Goal: Check status

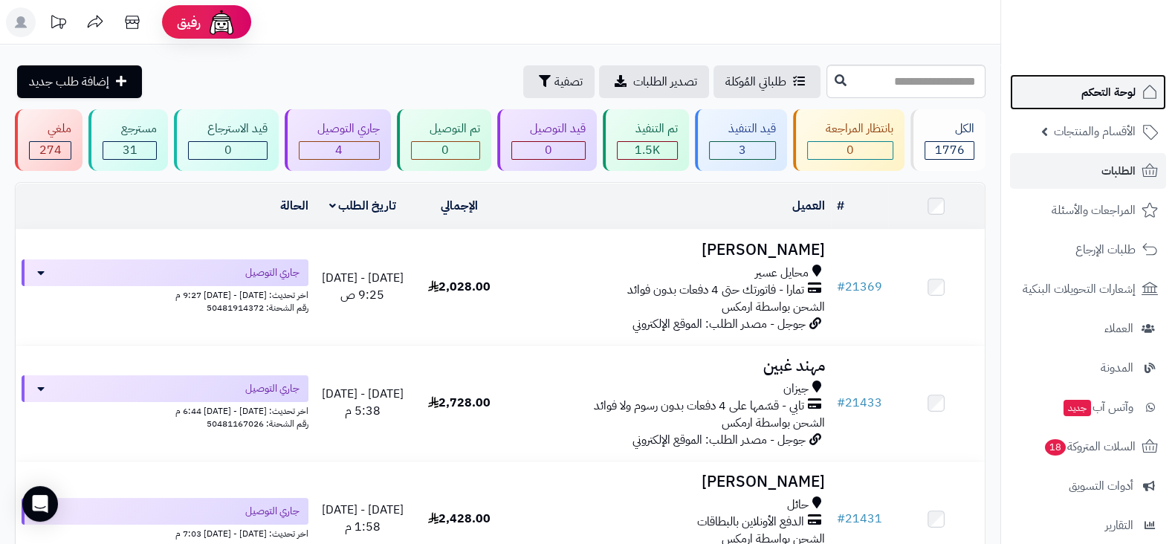
click at [1143, 100] on icon at bounding box center [1150, 92] width 18 height 18
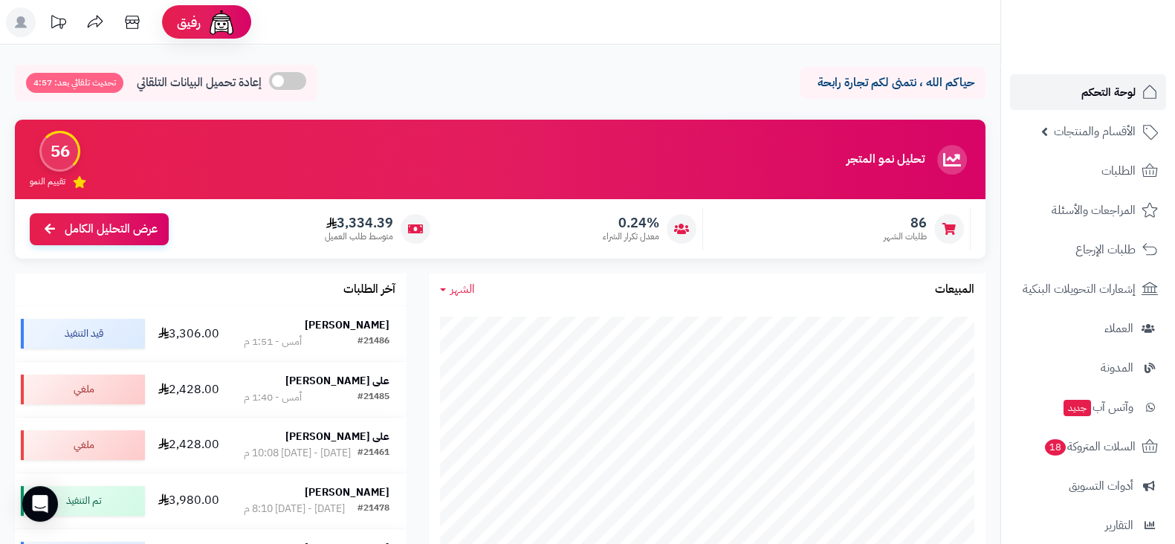
click at [1116, 84] on span "لوحة التحكم" at bounding box center [1109, 92] width 54 height 21
click at [346, 327] on strong "[PERSON_NAME]" at bounding box center [347, 325] width 85 height 16
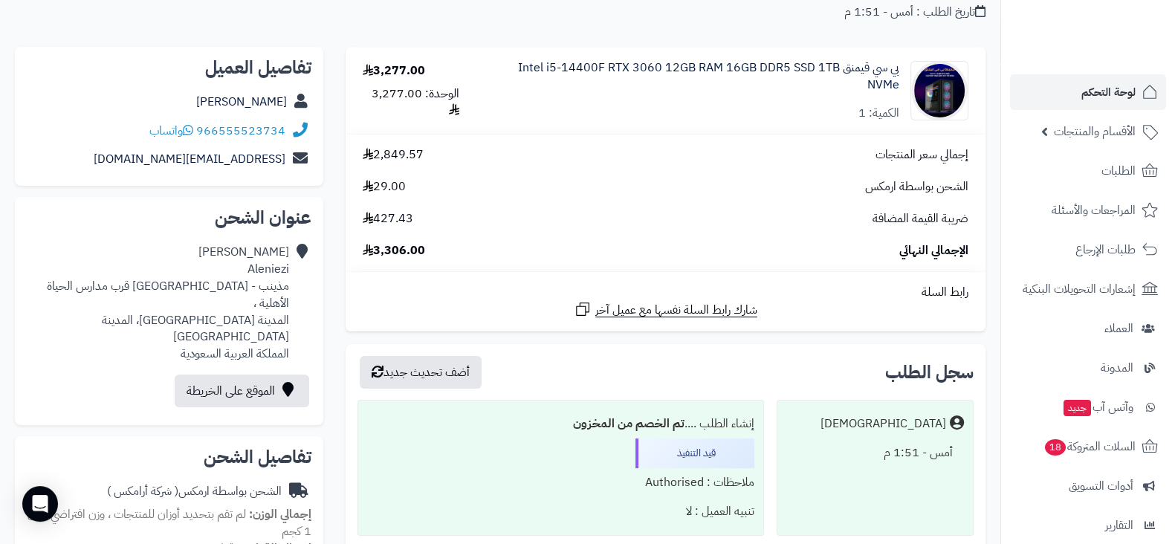
scroll to position [133, 0]
click at [1077, 99] on link "لوحة التحكم" at bounding box center [1088, 92] width 156 height 36
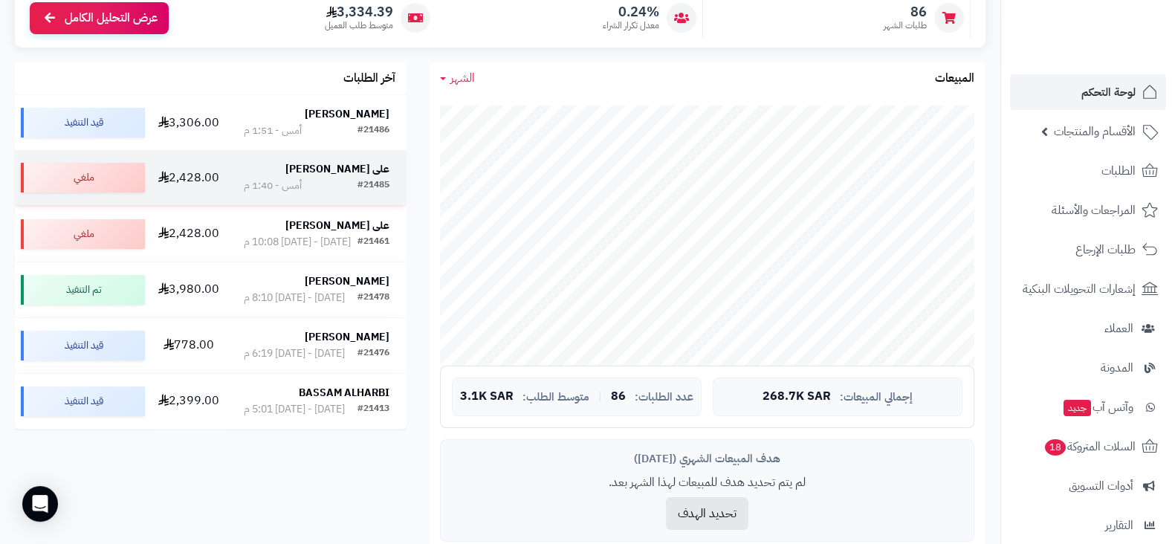
scroll to position [212, 0]
